Goal: Task Accomplishment & Management: Use online tool/utility

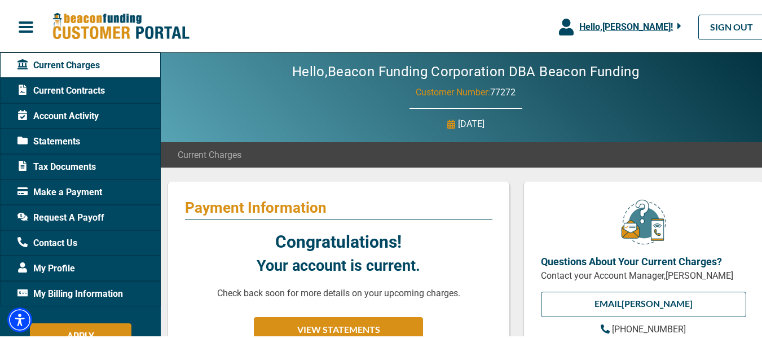
click at [559, 28] on icon "button" at bounding box center [566, 25] width 15 height 17
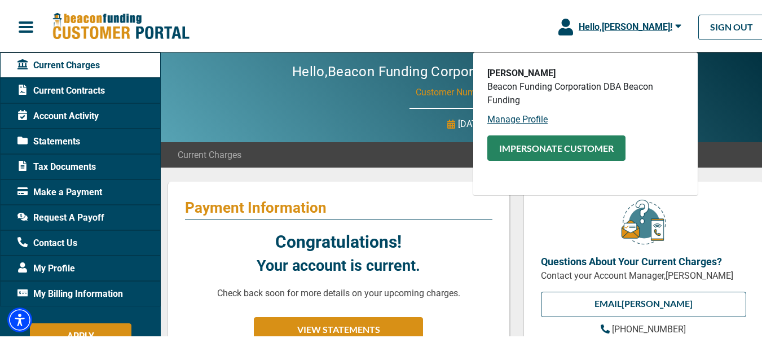
click at [529, 146] on button "Impersonate Customer" at bounding box center [556, 146] width 138 height 25
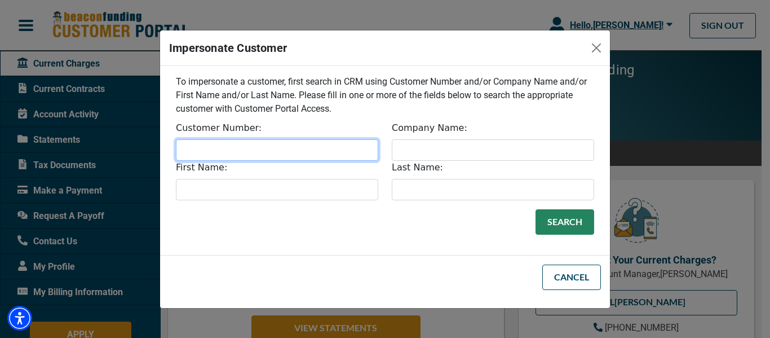
click at [260, 144] on input "Customer Number:" at bounding box center [277, 149] width 202 height 21
type input "77177"
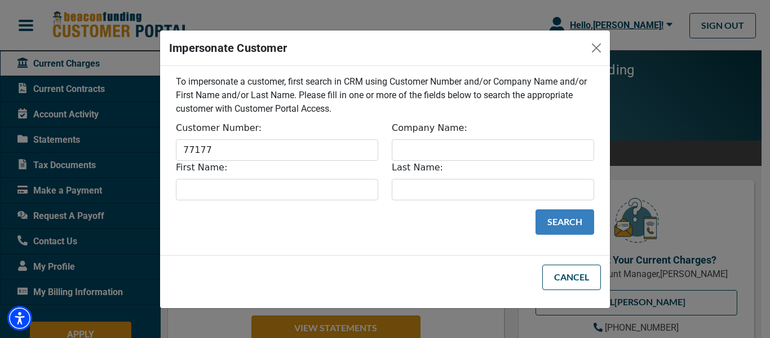
click at [572, 222] on button "Search" at bounding box center [565, 221] width 59 height 25
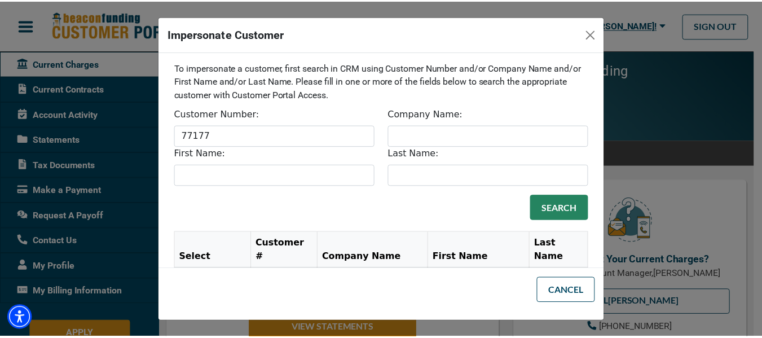
scroll to position [37, 0]
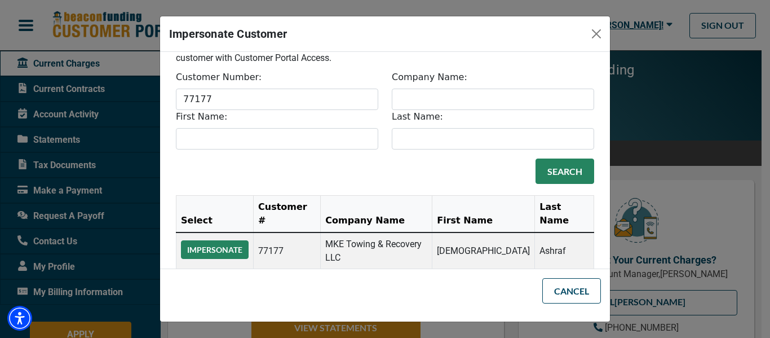
click at [241, 240] on button "Impersonate" at bounding box center [215, 249] width 68 height 19
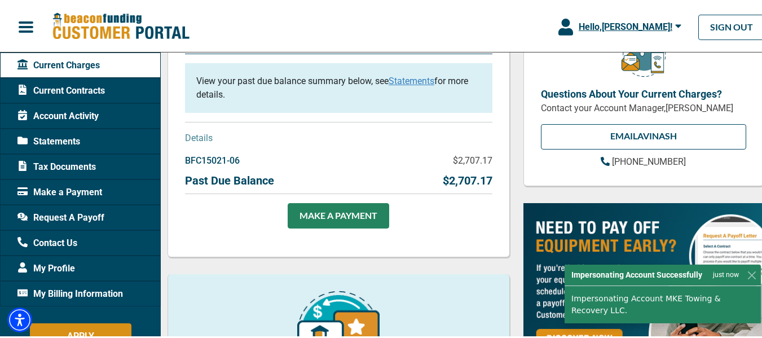
scroll to position [169, 0]
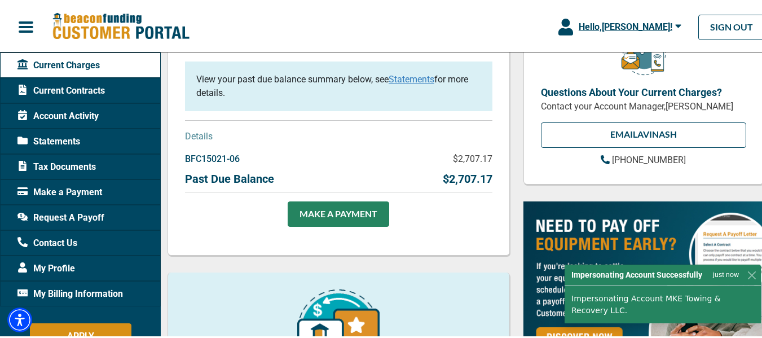
click at [119, 139] on div "Statements" at bounding box center [80, 139] width 161 height 25
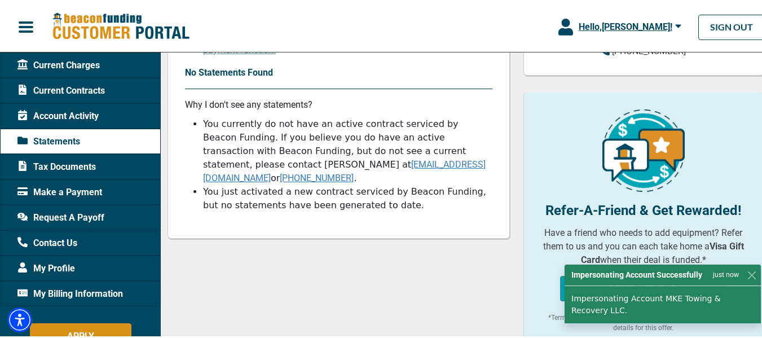
scroll to position [282, 0]
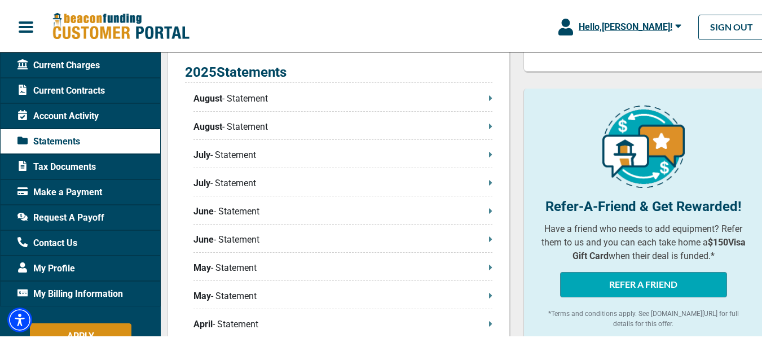
click at [489, 98] on icon at bounding box center [490, 96] width 3 height 5
click at [489, 126] on icon at bounding box center [490, 124] width 3 height 9
click at [489, 151] on icon at bounding box center [490, 152] width 3 height 9
click at [489, 181] on icon at bounding box center [490, 180] width 3 height 5
click at [489, 208] on icon at bounding box center [490, 209] width 3 height 9
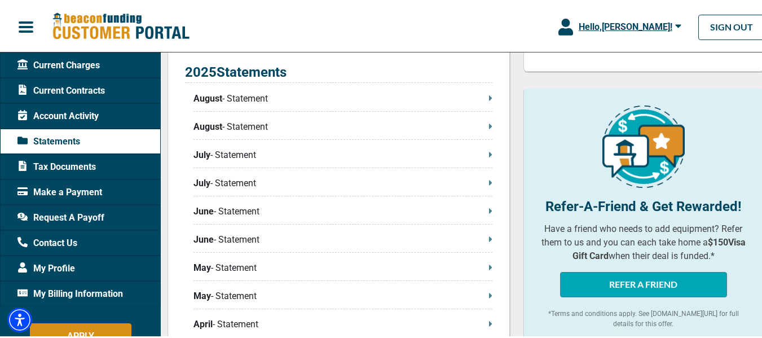
click at [489, 238] on icon at bounding box center [490, 237] width 3 height 5
click at [489, 236] on icon at bounding box center [490, 237] width 3 height 9
click at [558, 31] on icon "button" at bounding box center [565, 25] width 15 height 17
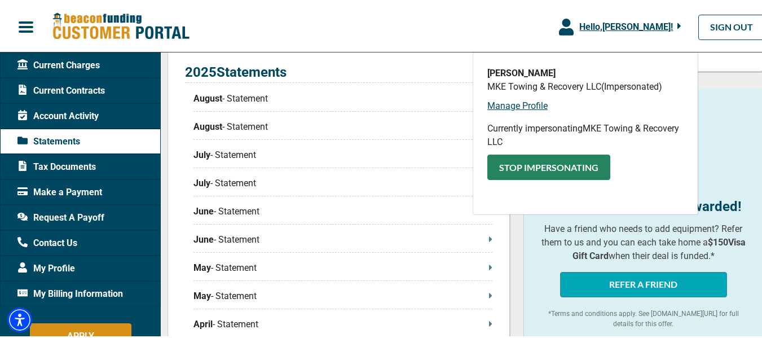
click at [539, 166] on button "Stop Impersonating" at bounding box center [548, 165] width 123 height 25
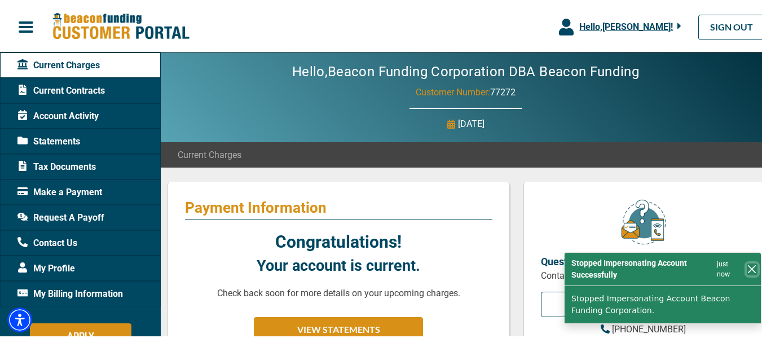
click at [747, 267] on button "Close" at bounding box center [752, 268] width 11 height 12
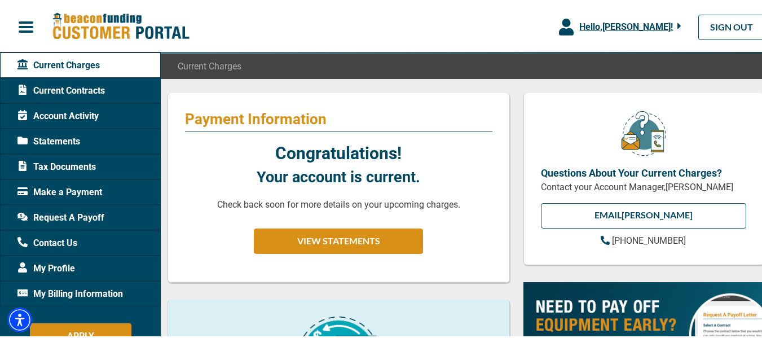
scroll to position [113, 0]
